Goal: Information Seeking & Learning: Learn about a topic

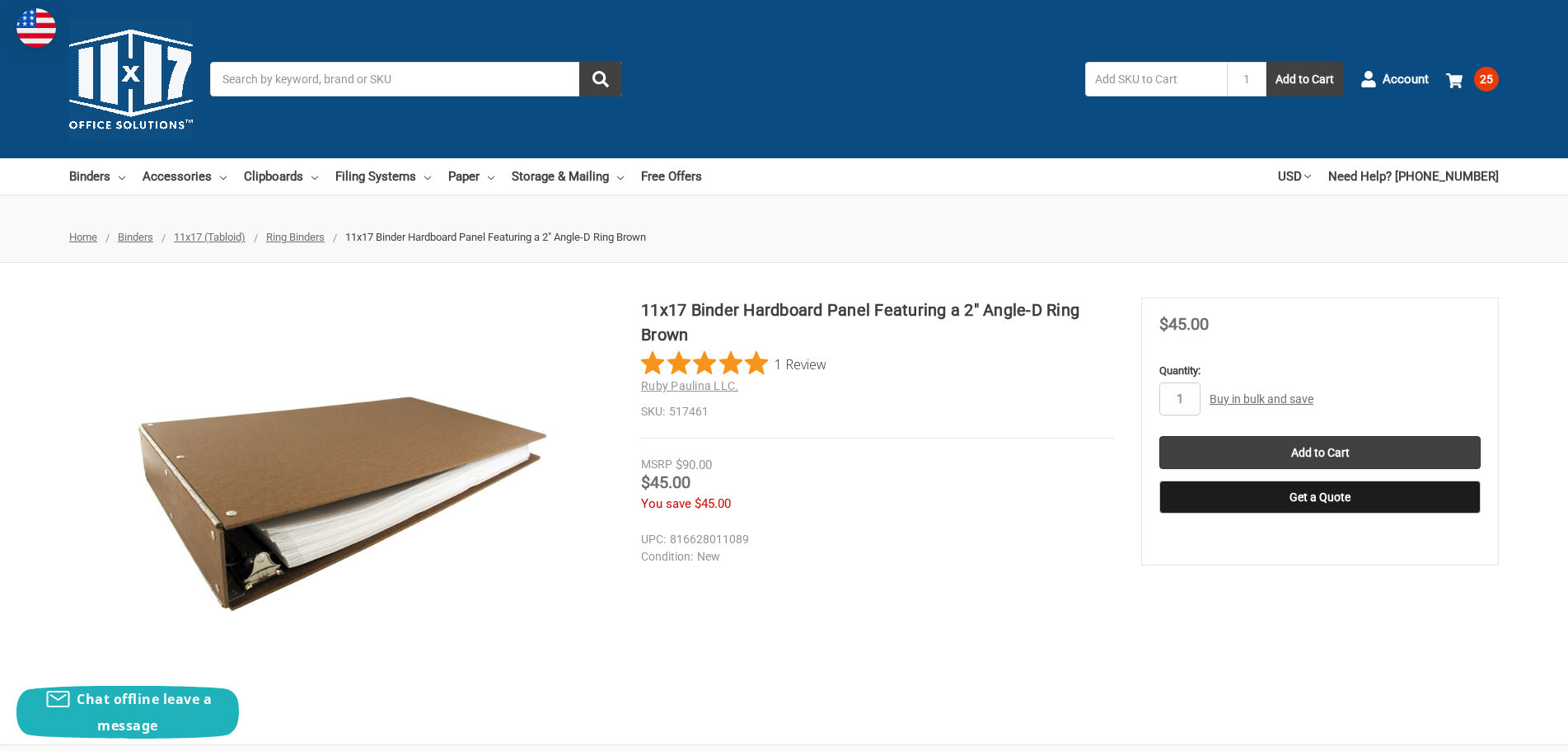
click at [420, 73] on input "Search" at bounding box center [416, 79] width 412 height 35
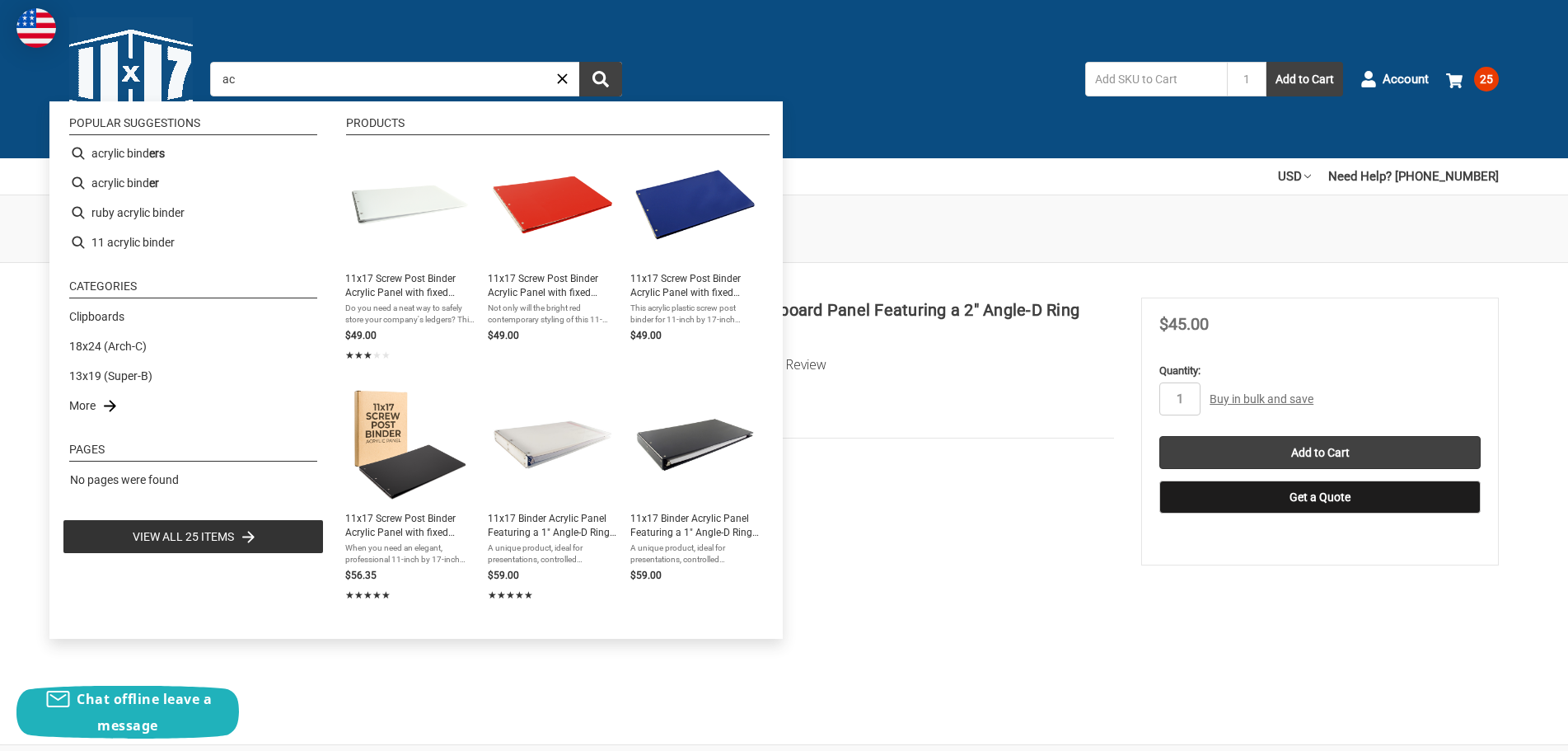
type input "a"
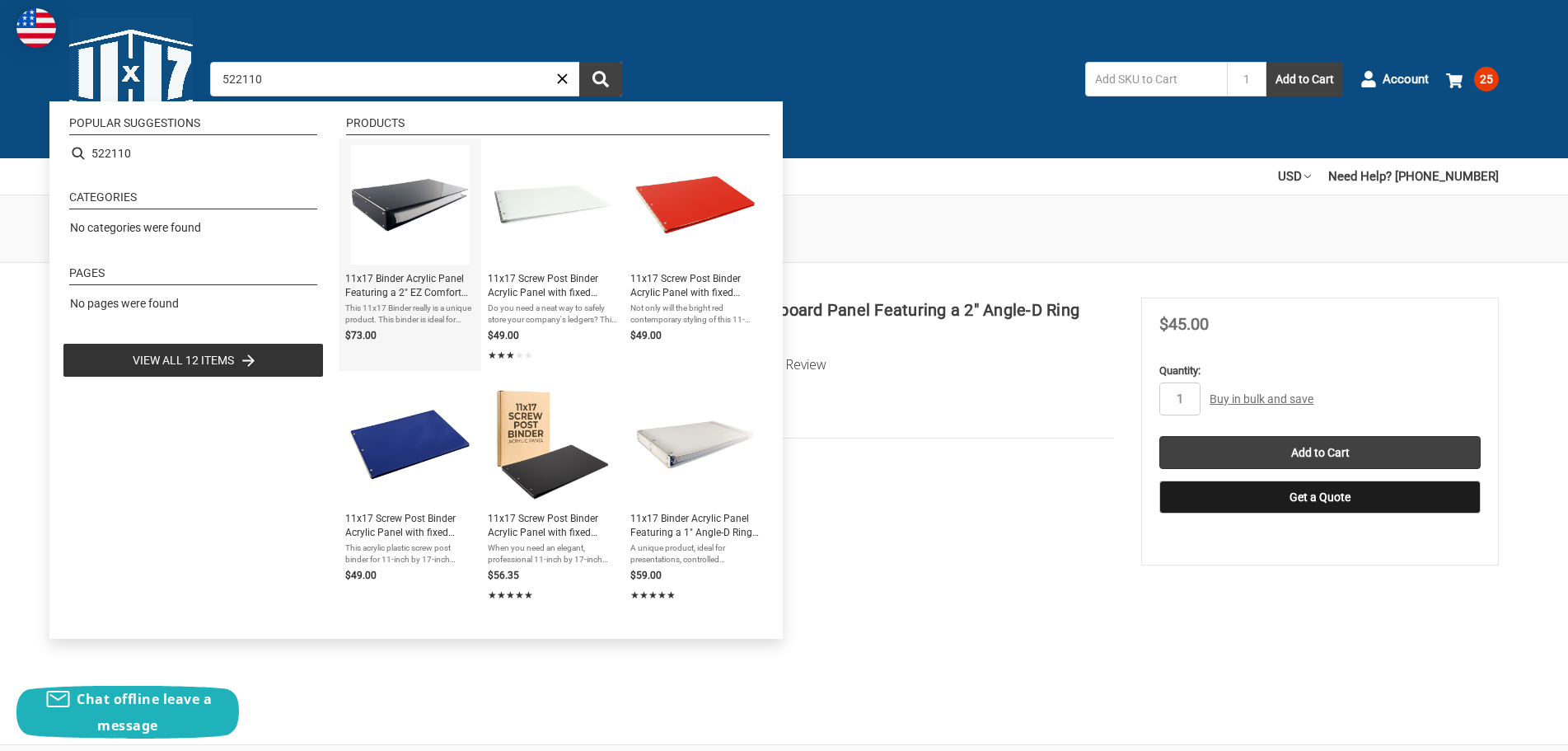
type input "522110"
click at [434, 288] on span "11x17 Binder Acrylic Panel Featuring a 2" EZ Comfort Locking Angle-D Black" at bounding box center [409, 286] width 129 height 28
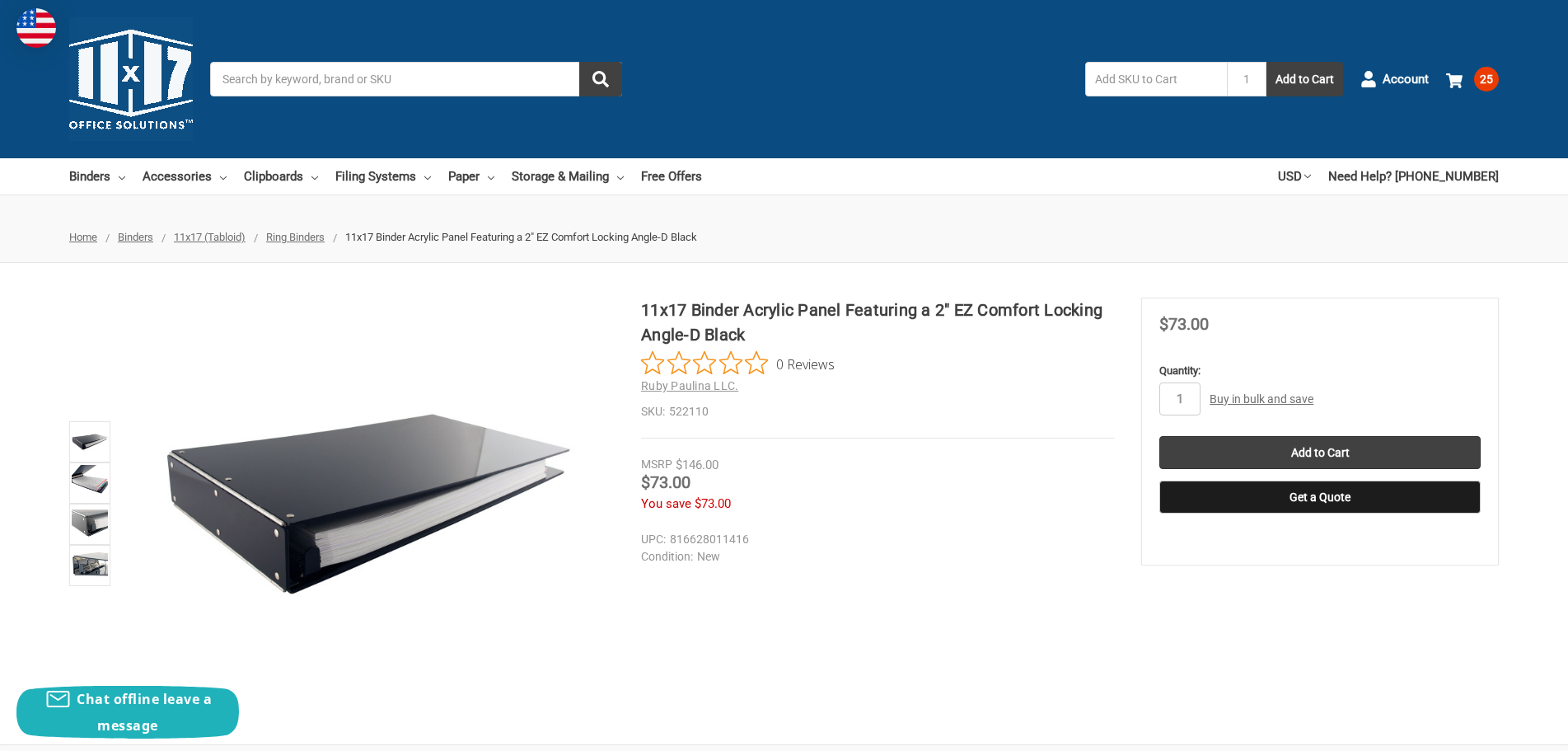
click at [1241, 396] on link "Buy in bulk and save" at bounding box center [1261, 399] width 104 height 13
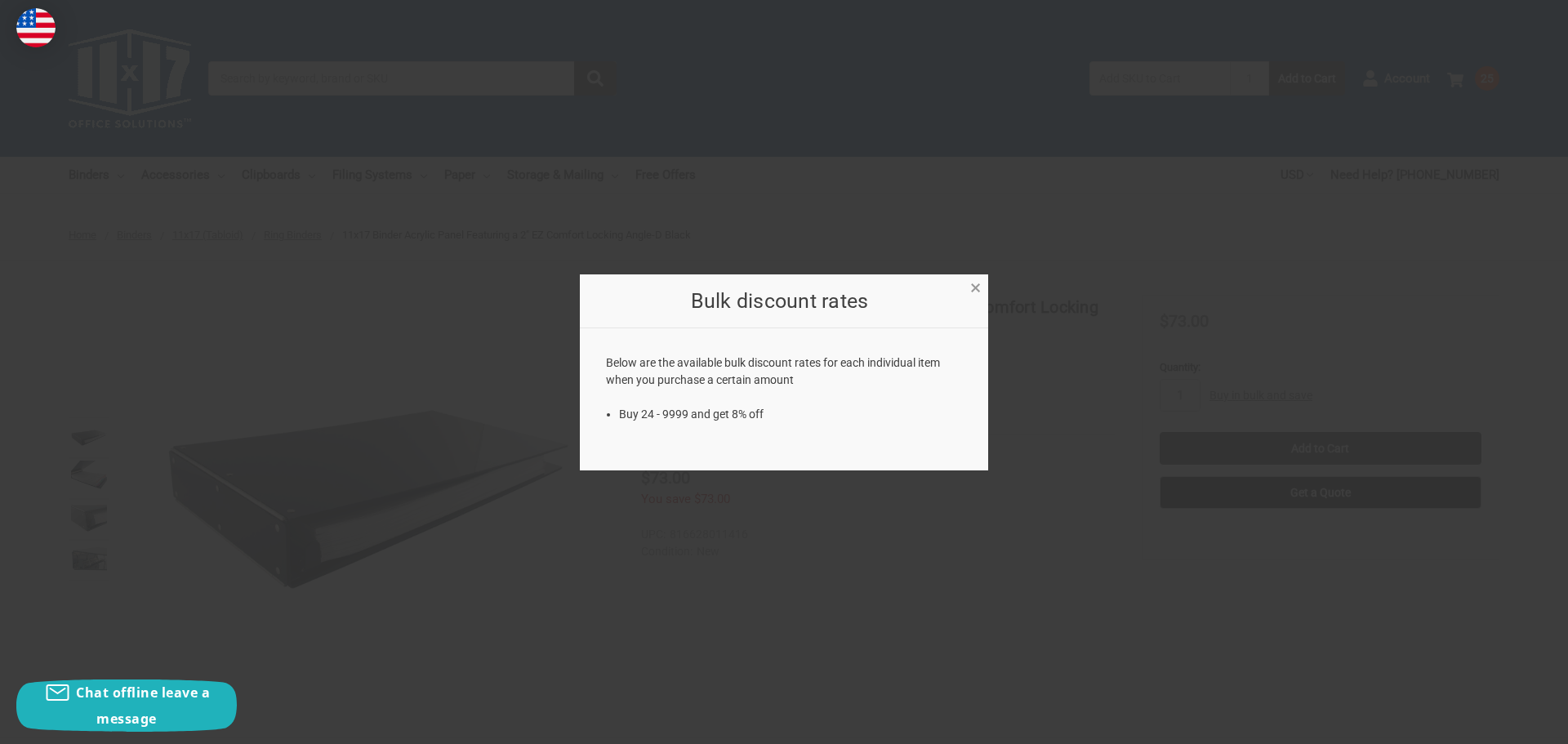
click at [976, 288] on span "×" at bounding box center [975, 287] width 11 height 24
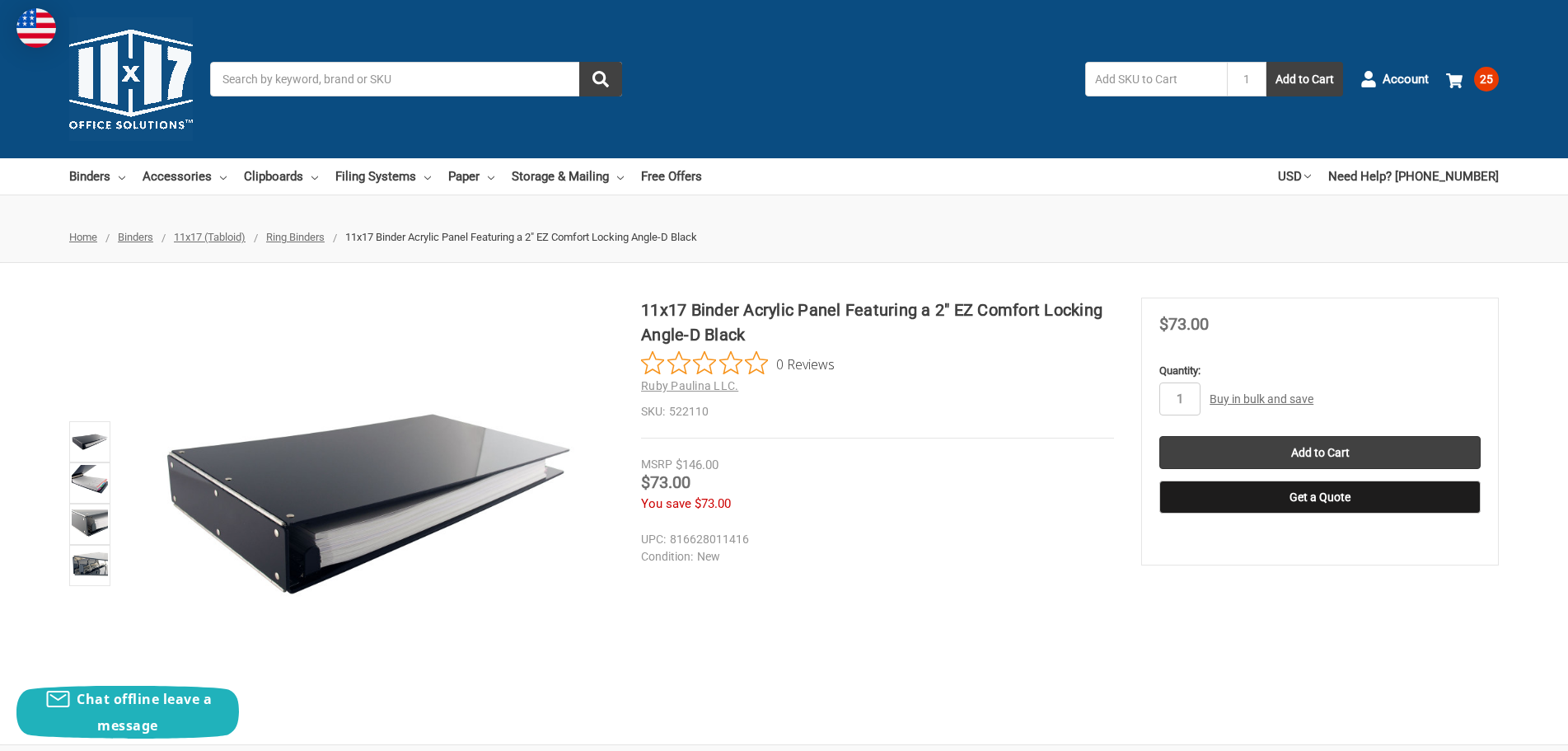
click at [1279, 395] on link "Buy in bulk and save" at bounding box center [1261, 399] width 104 height 13
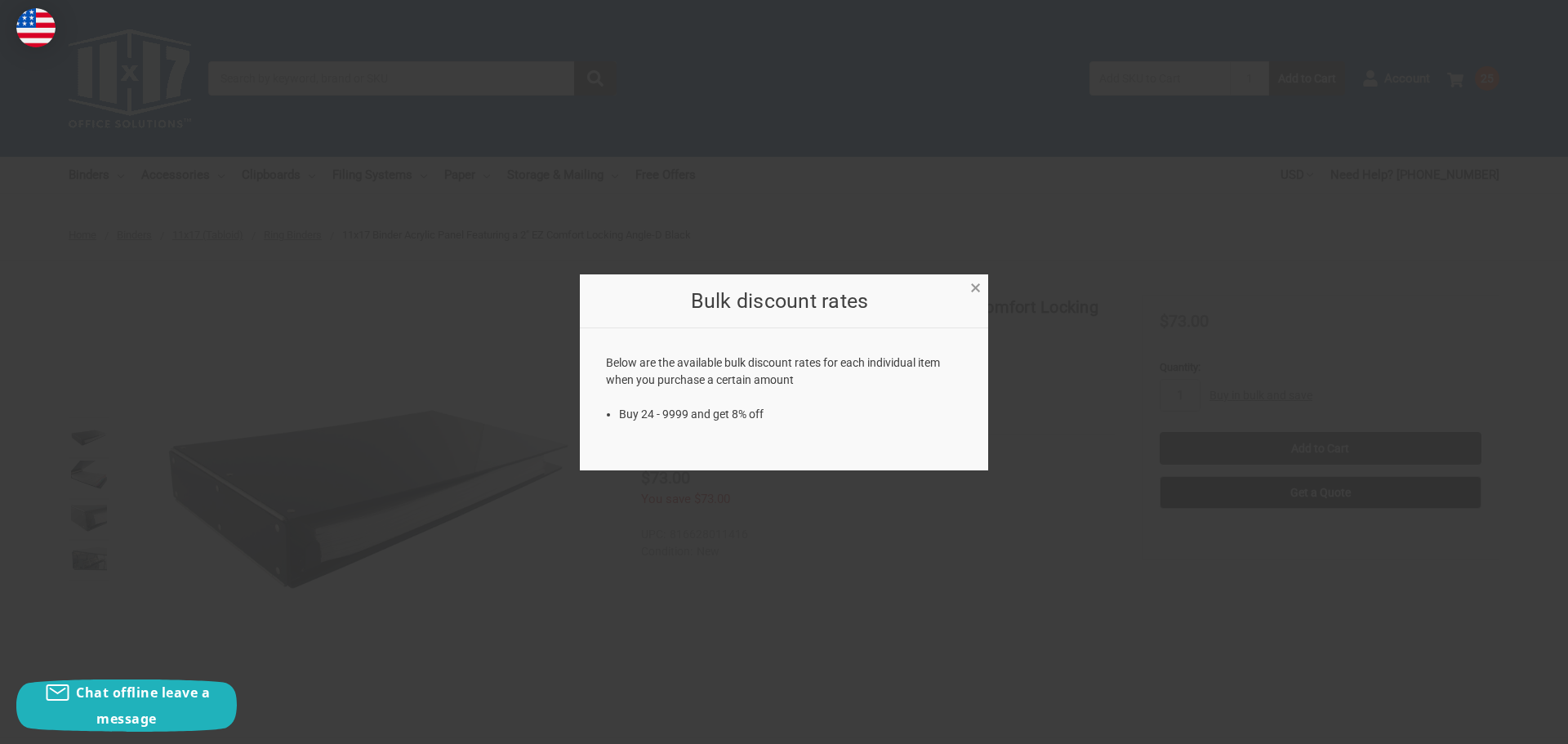
click at [972, 289] on span "×" at bounding box center [975, 287] width 11 height 24
